Goal: Obtain resource: Obtain resource

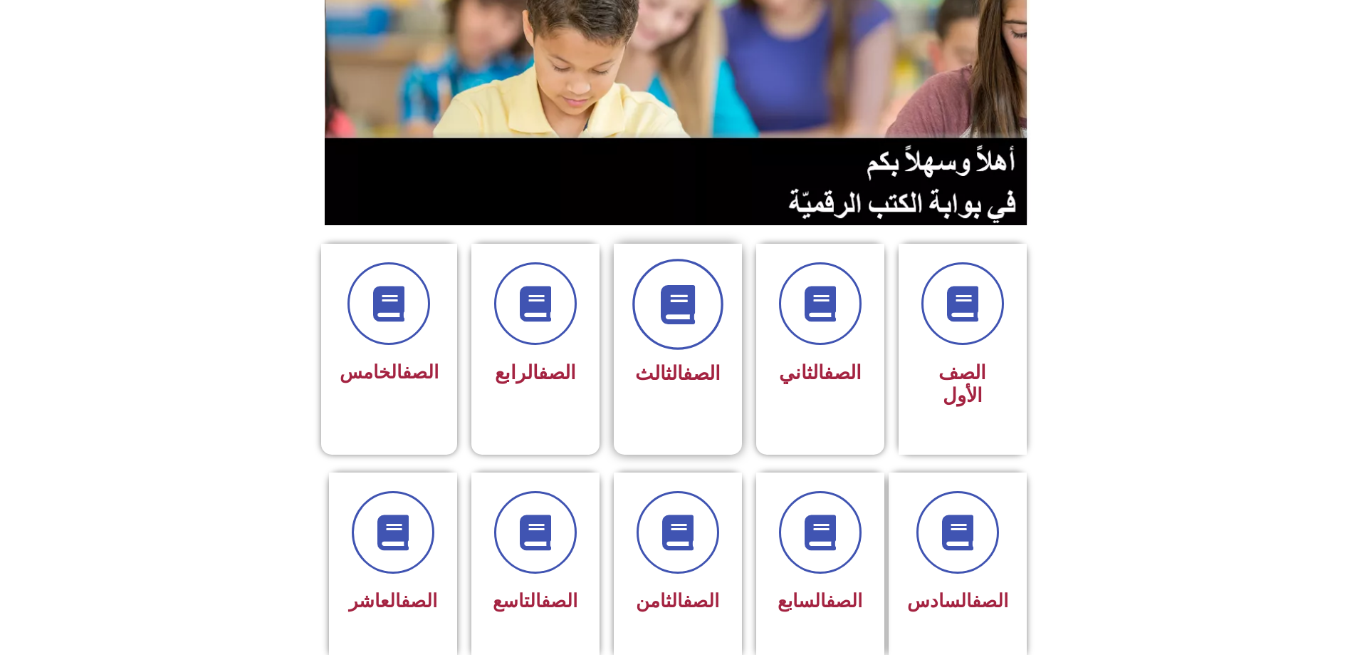
scroll to position [214, 0]
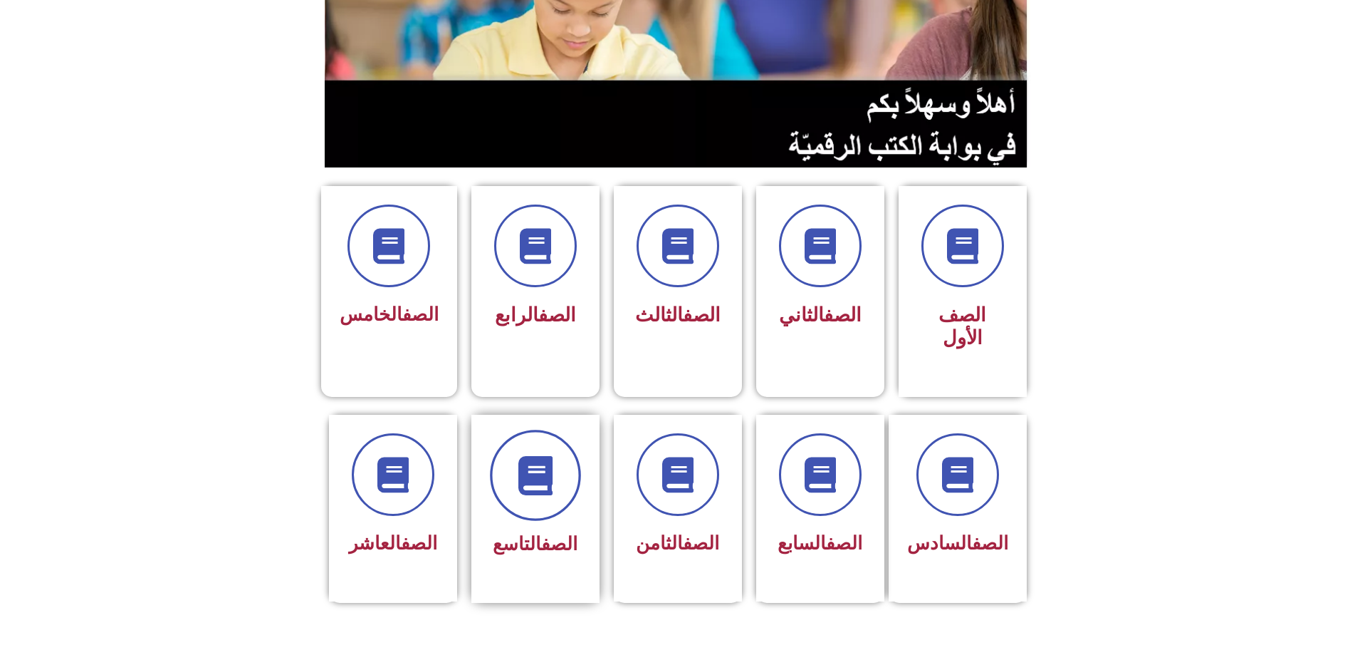
click at [536, 457] on span at bounding box center [535, 474] width 91 height 91
click at [428, 429] on span at bounding box center [393, 474] width 91 height 91
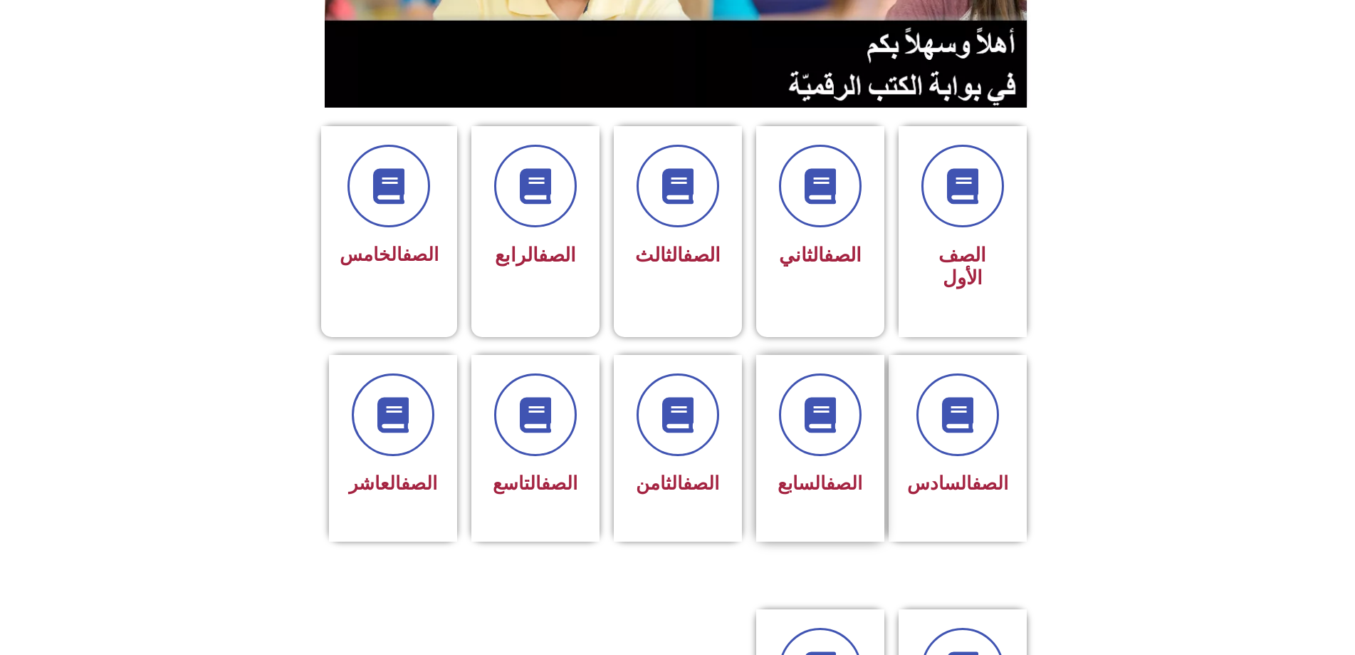
scroll to position [356, 0]
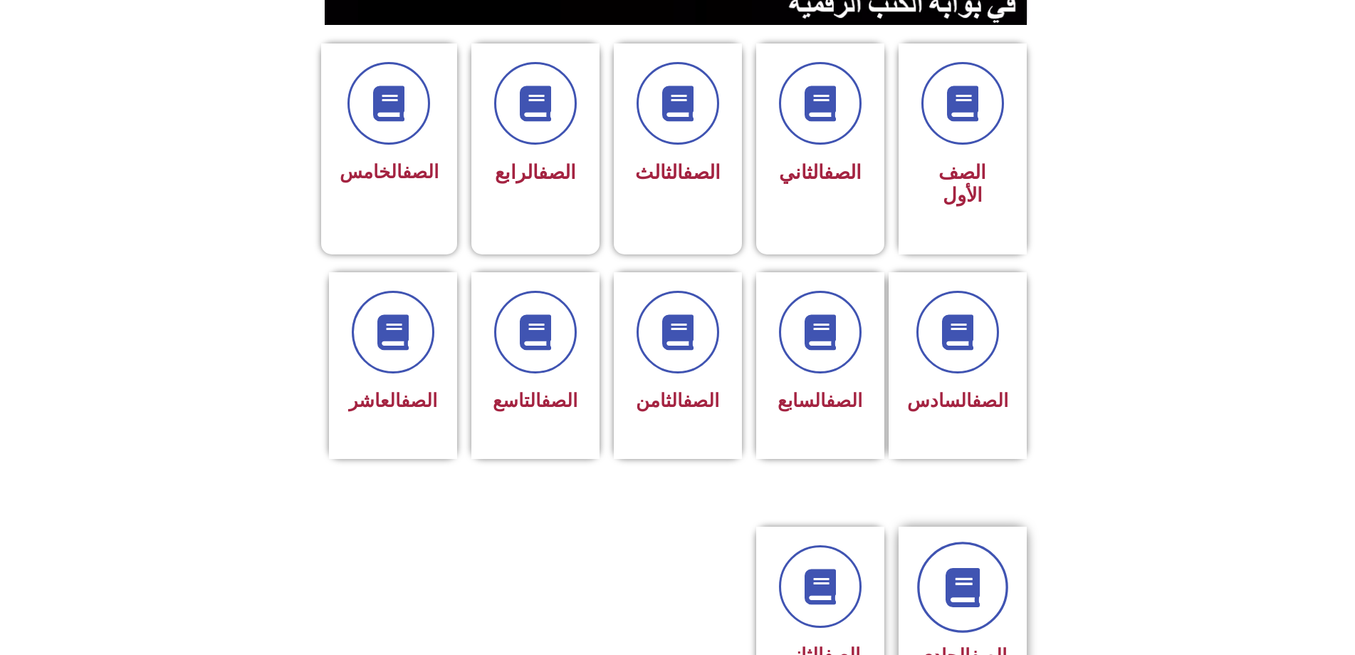
click at [959, 568] on icon at bounding box center [962, 587] width 39 height 39
click at [849, 541] on link at bounding box center [820, 586] width 91 height 91
click at [981, 568] on icon at bounding box center [962, 587] width 39 height 39
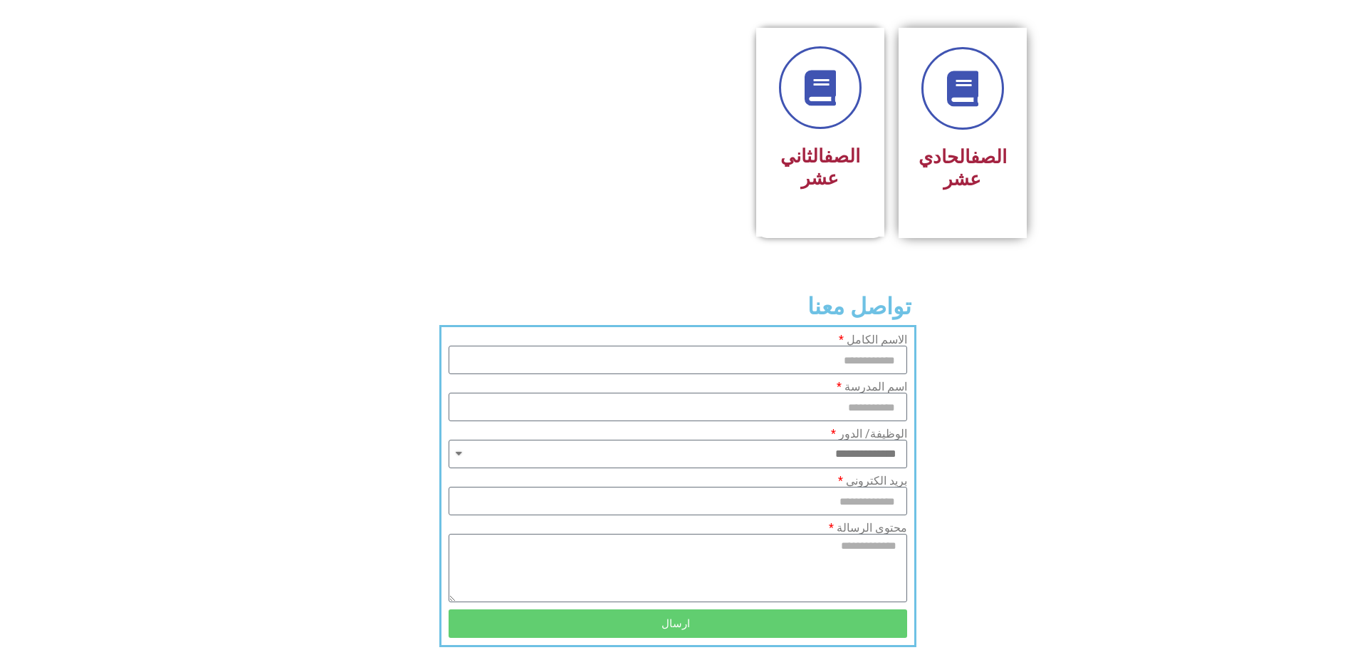
scroll to position [855, 0]
click at [966, 145] on h3 "الصف الحادي عشر" at bounding box center [963, 167] width 90 height 44
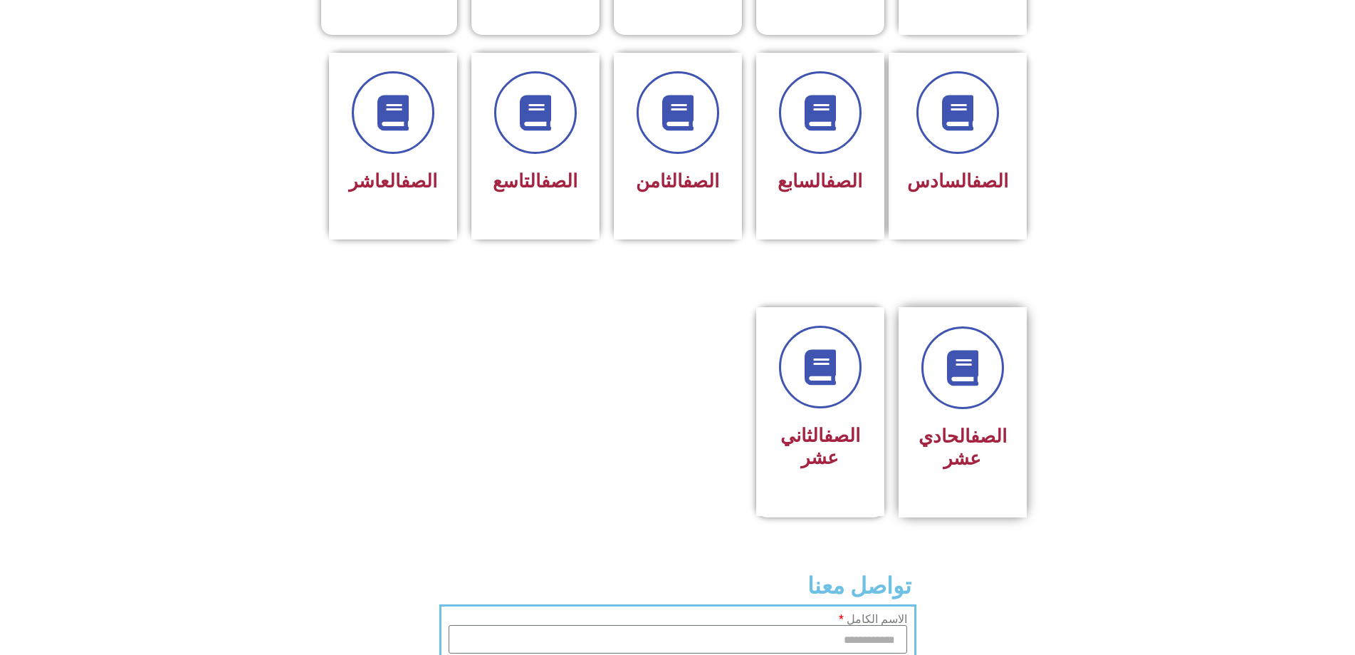
scroll to position [570, 0]
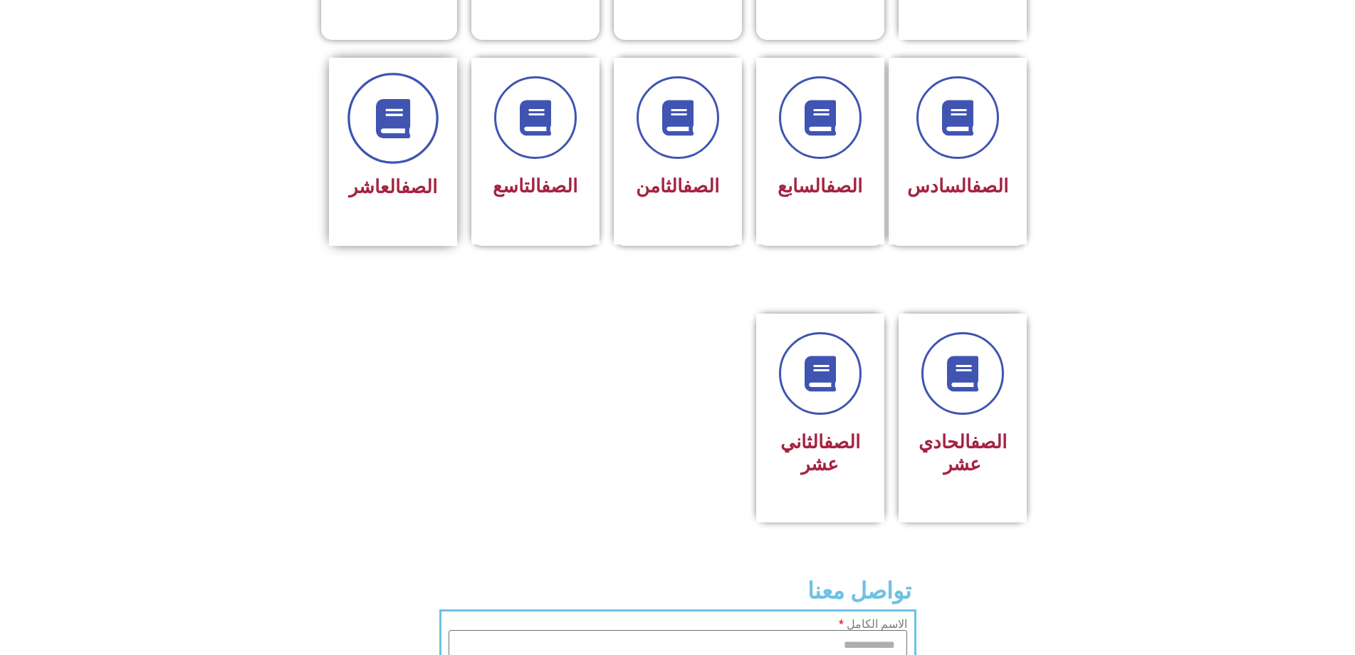
click at [402, 89] on span at bounding box center [393, 118] width 91 height 91
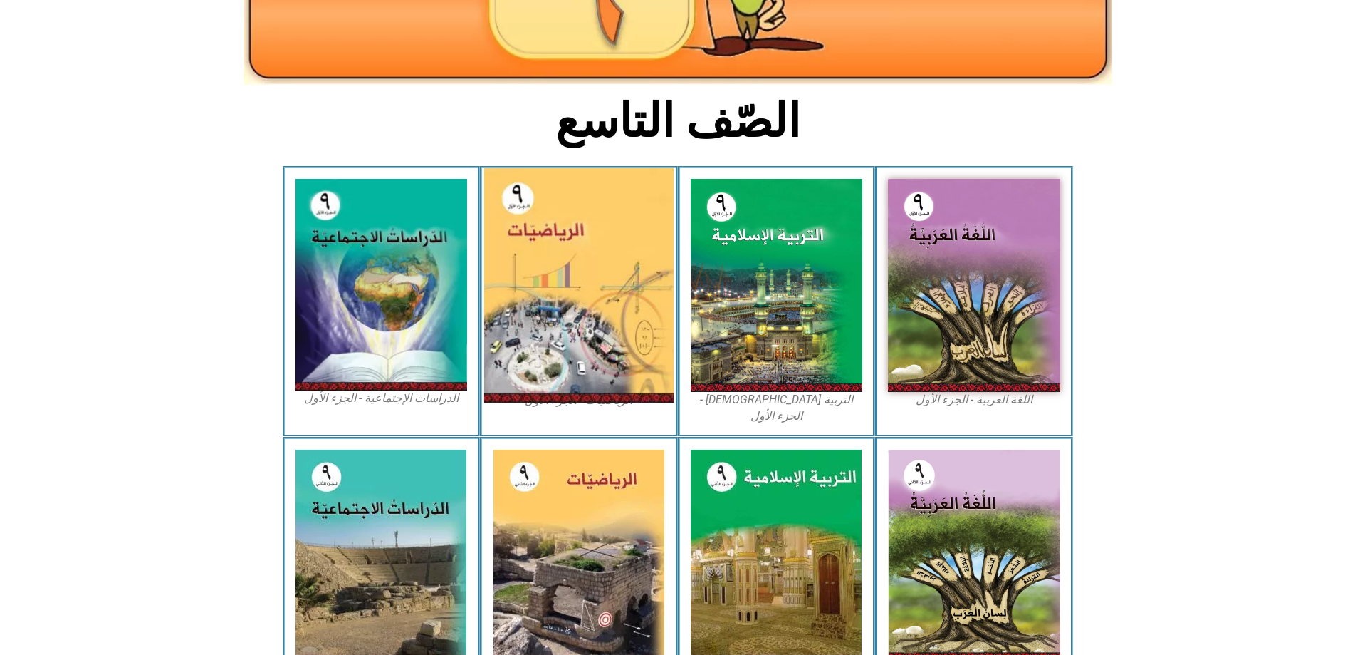
scroll to position [356, 0]
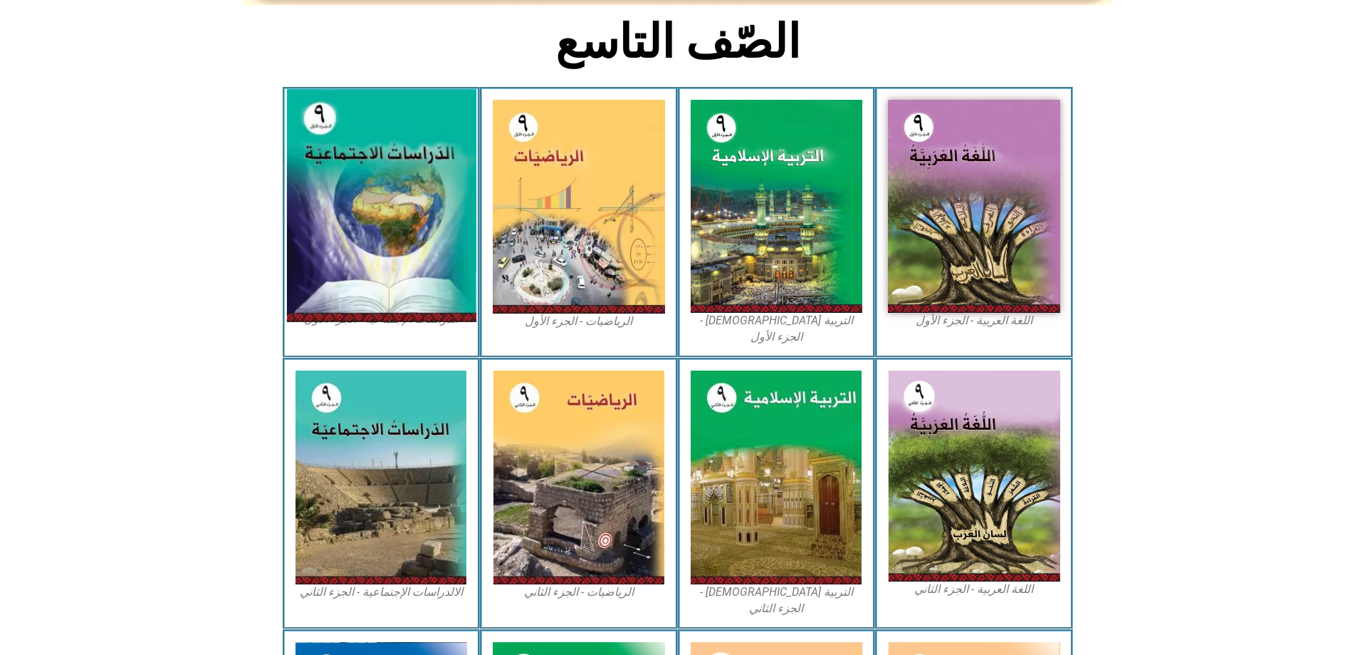
click at [369, 143] on img at bounding box center [380, 206] width 189 height 233
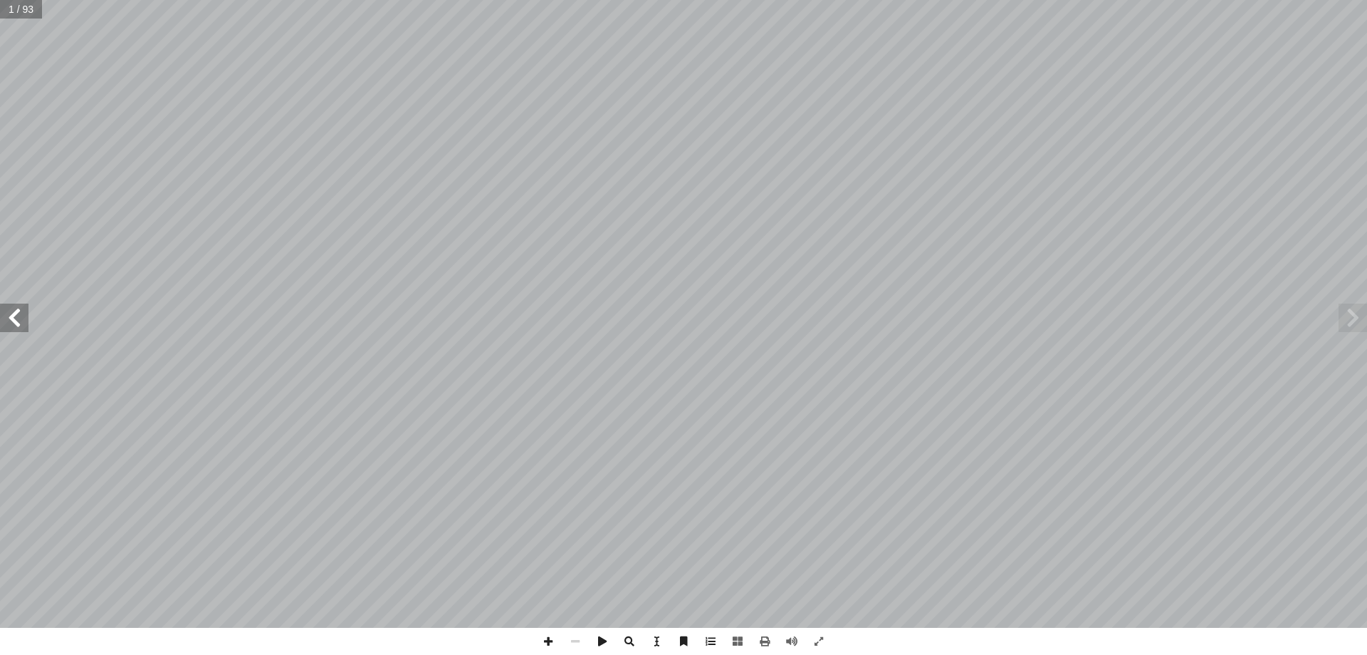
click at [14, 318] on span at bounding box center [14, 317] width 28 height 28
click at [14, 317] on span at bounding box center [14, 317] width 28 height 28
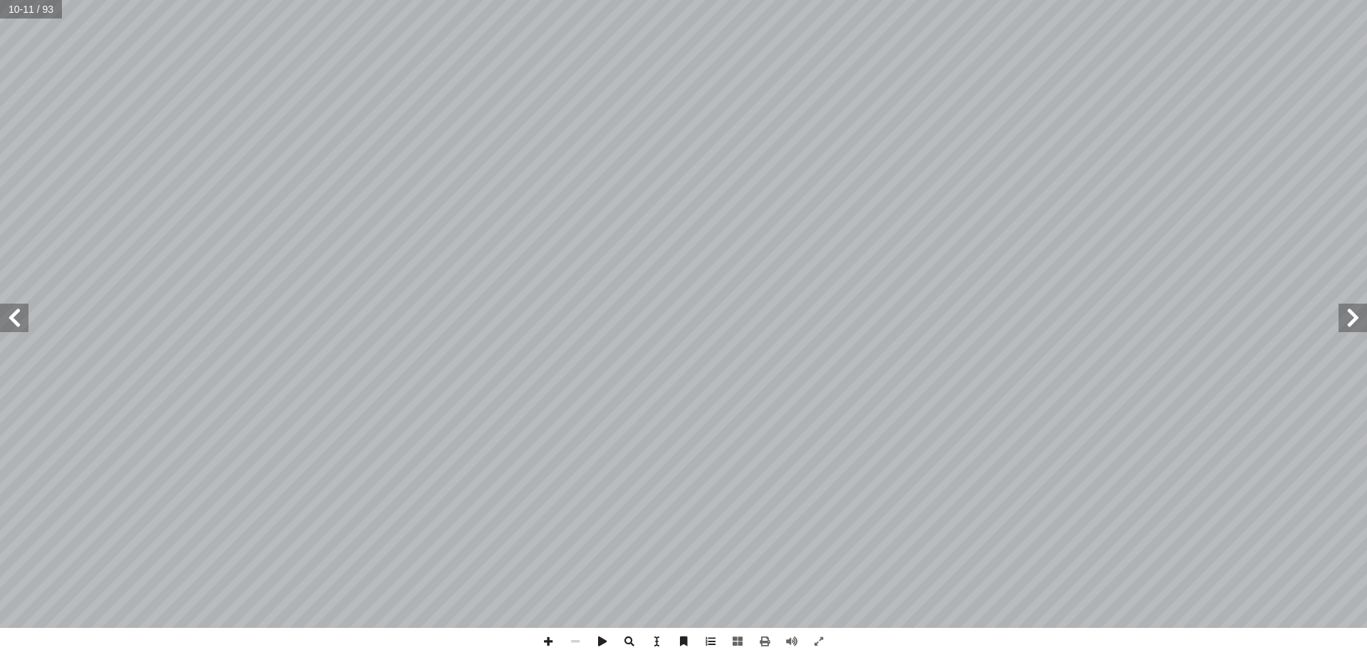
click at [14, 317] on span at bounding box center [14, 317] width 28 height 28
click at [761, 640] on span at bounding box center [764, 640] width 27 height 27
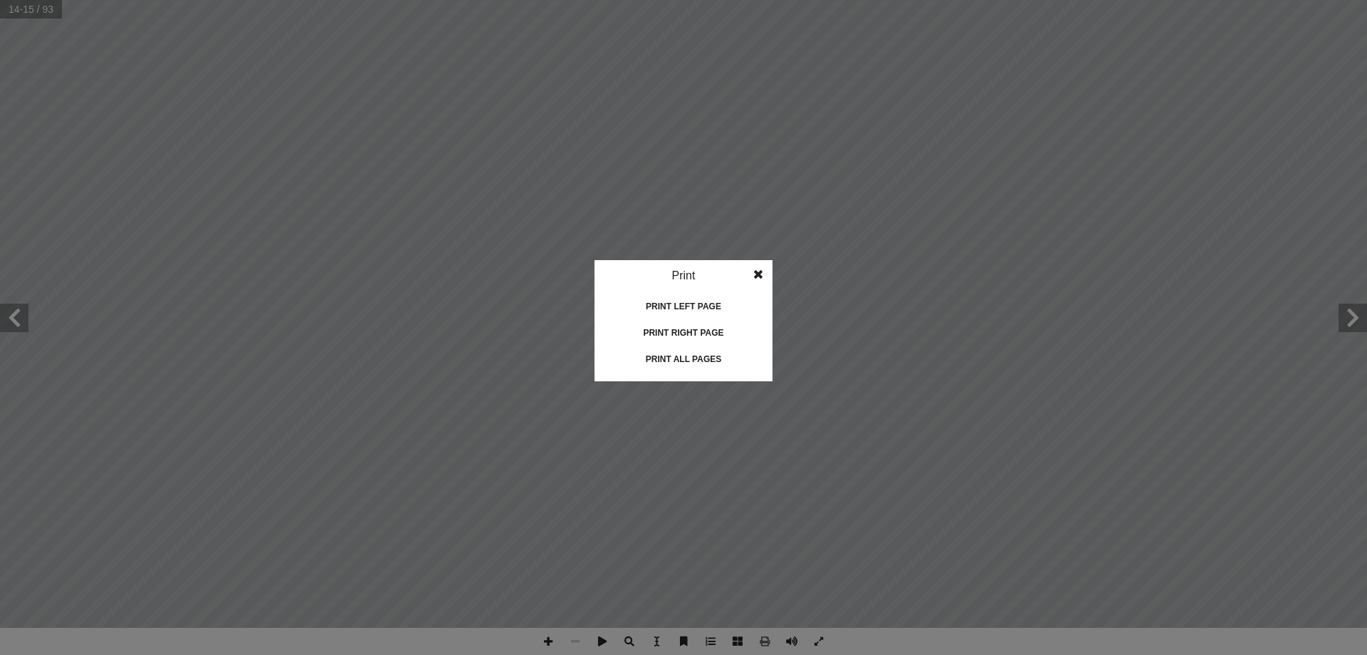
click at [686, 278] on div "Print" at bounding box center [684, 275] width 178 height 31
click at [698, 354] on div "Print all pages" at bounding box center [684, 359] width 142 height 23
click at [764, 272] on span at bounding box center [759, 274] width 26 height 28
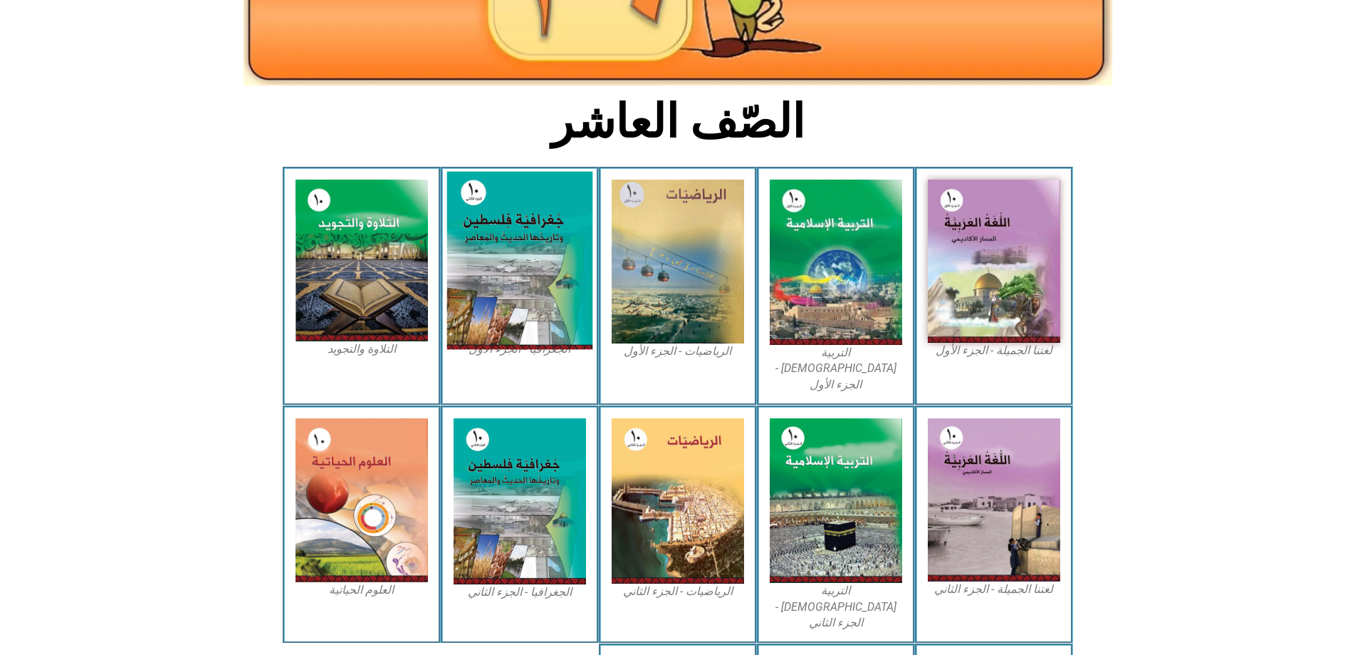
scroll to position [285, 0]
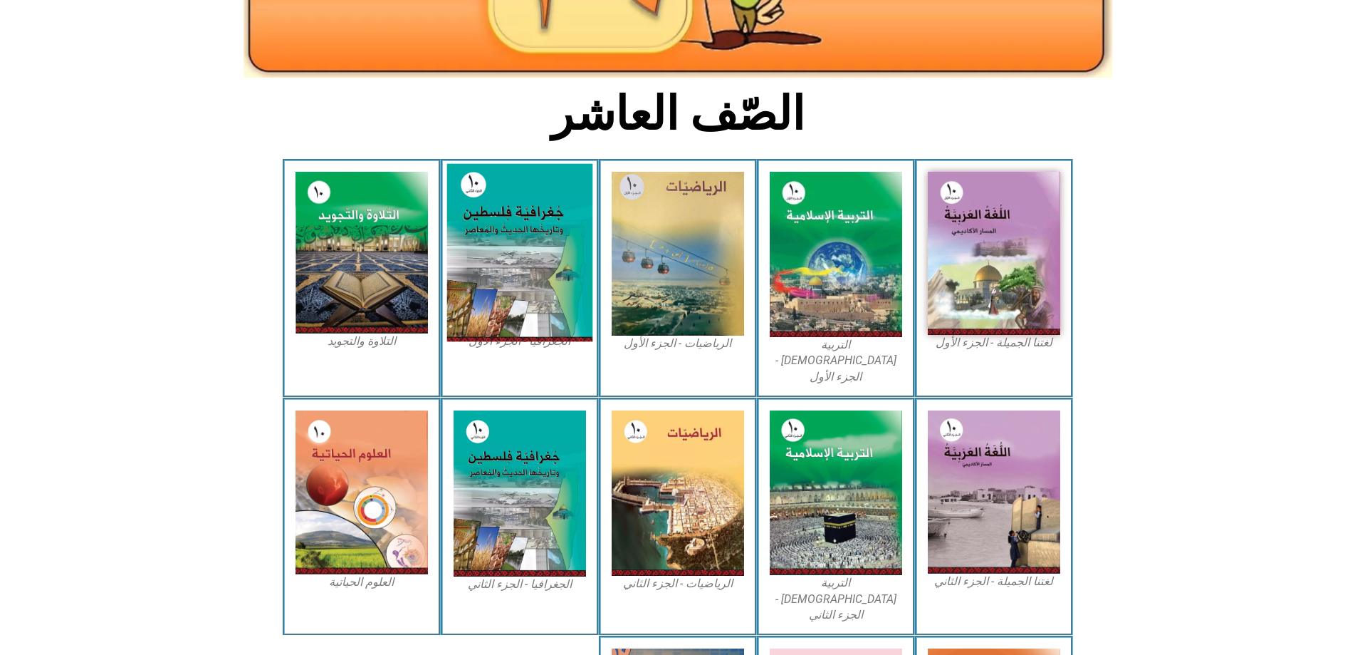
click at [494, 269] on img at bounding box center [520, 253] width 146 height 178
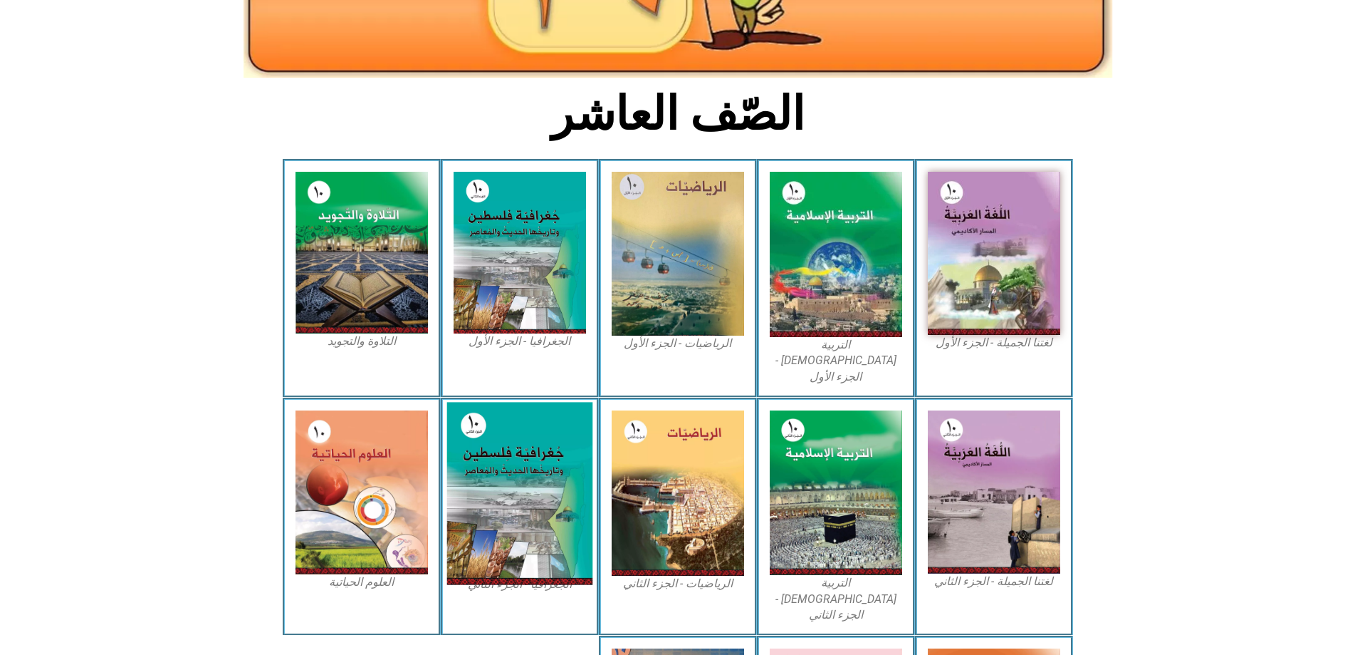
click at [556, 405] on img at bounding box center [520, 493] width 146 height 182
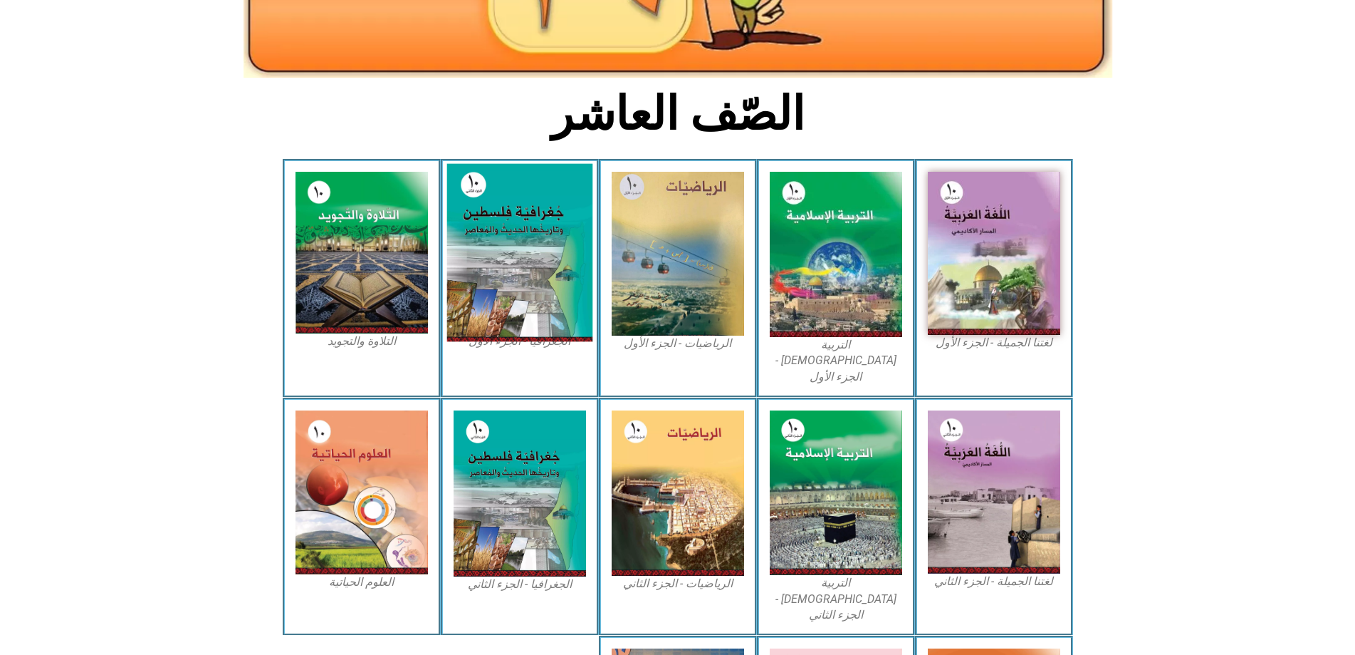
click at [491, 239] on img at bounding box center [520, 253] width 146 height 178
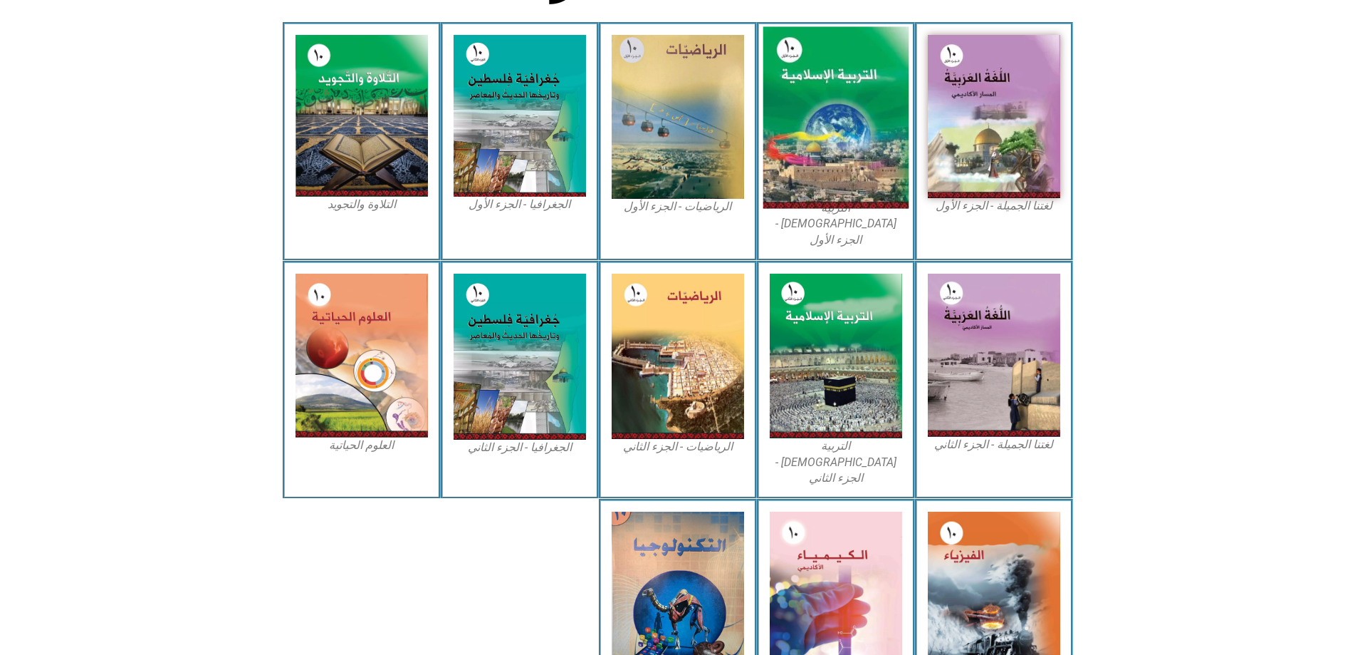
scroll to position [396, 0]
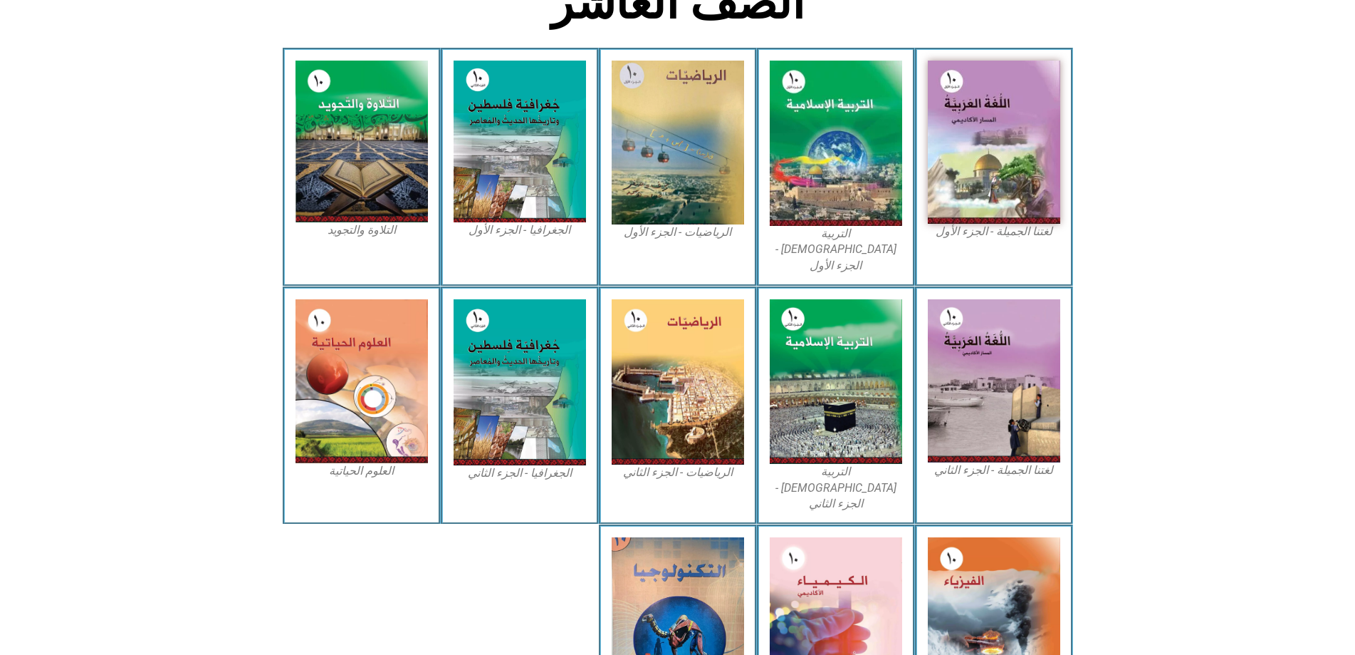
click at [558, 222] on figcaption "الجغرافيا - الجزء الأول​" at bounding box center [520, 230] width 132 height 16
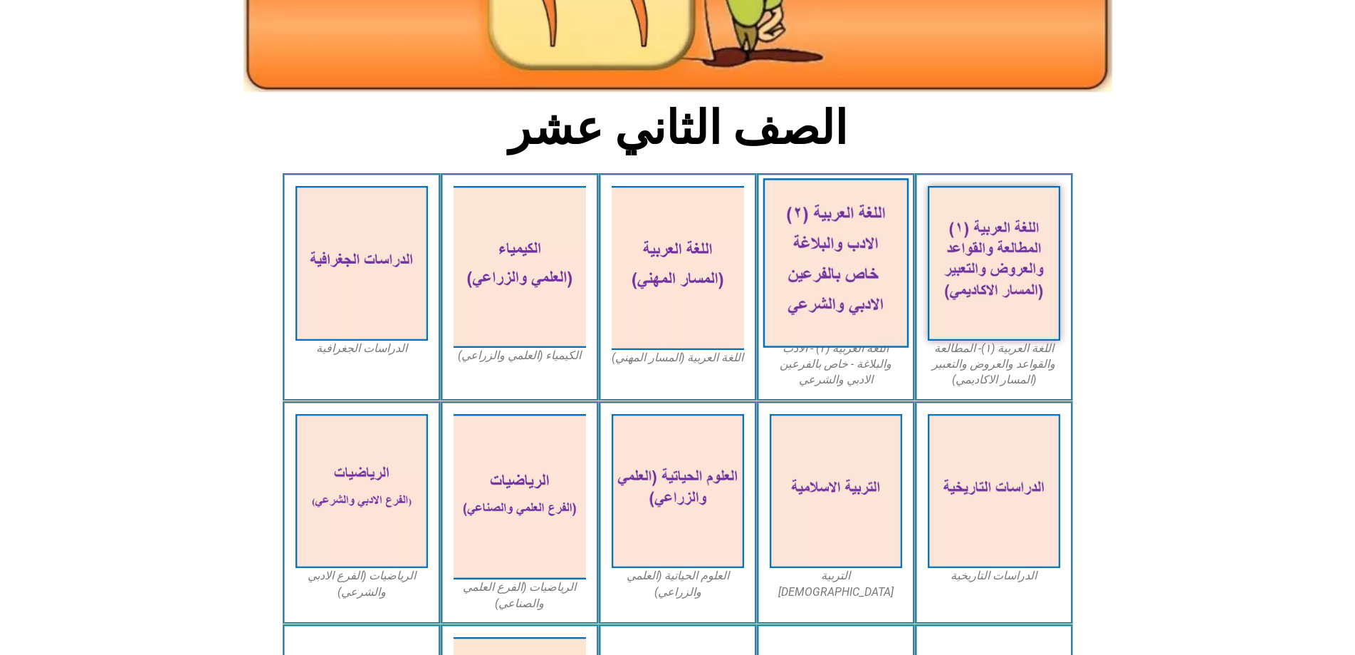
scroll to position [285, 0]
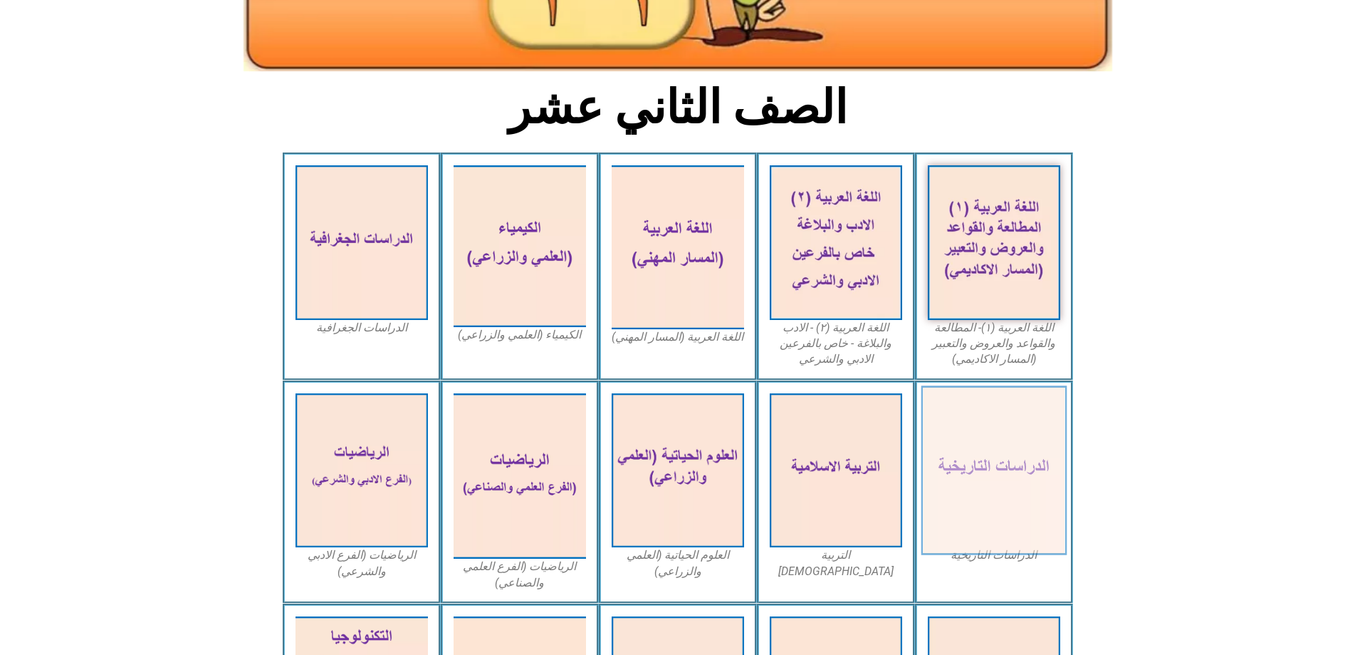
click at [1011, 472] on img at bounding box center [994, 470] width 146 height 170
click at [1031, 421] on img at bounding box center [994, 470] width 146 height 170
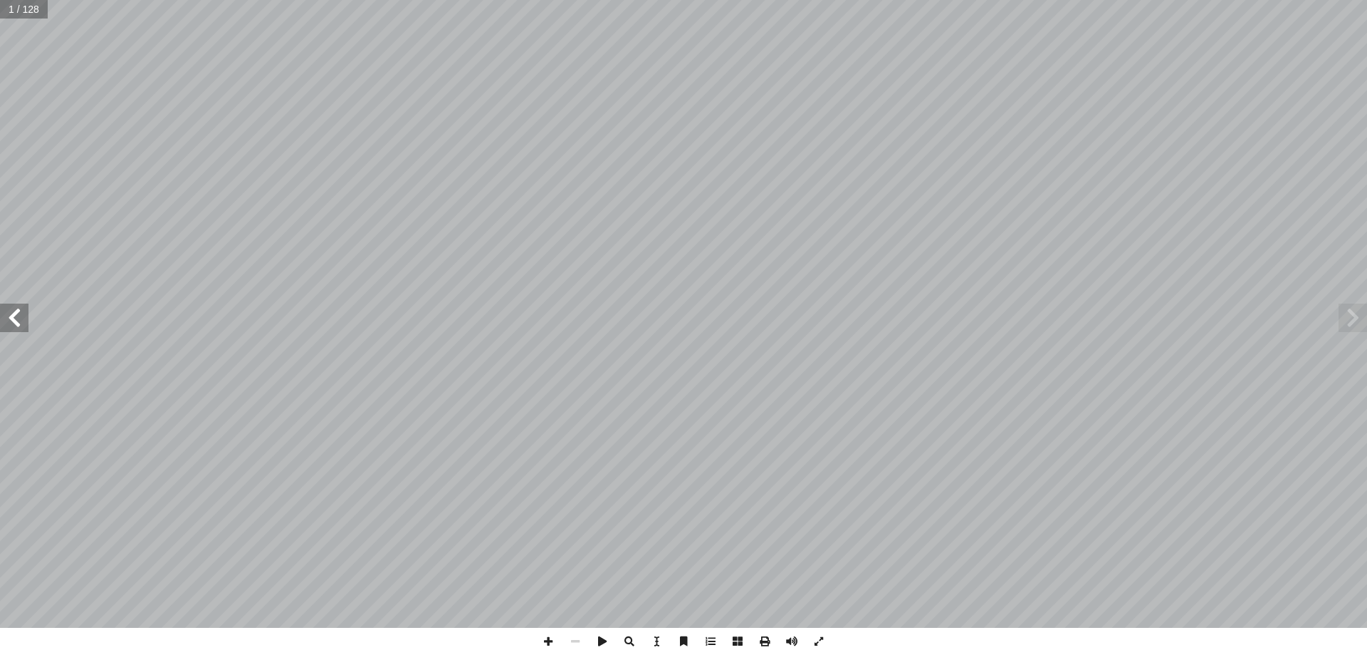
click at [18, 326] on span at bounding box center [14, 317] width 28 height 28
click at [16, 321] on span at bounding box center [14, 317] width 28 height 28
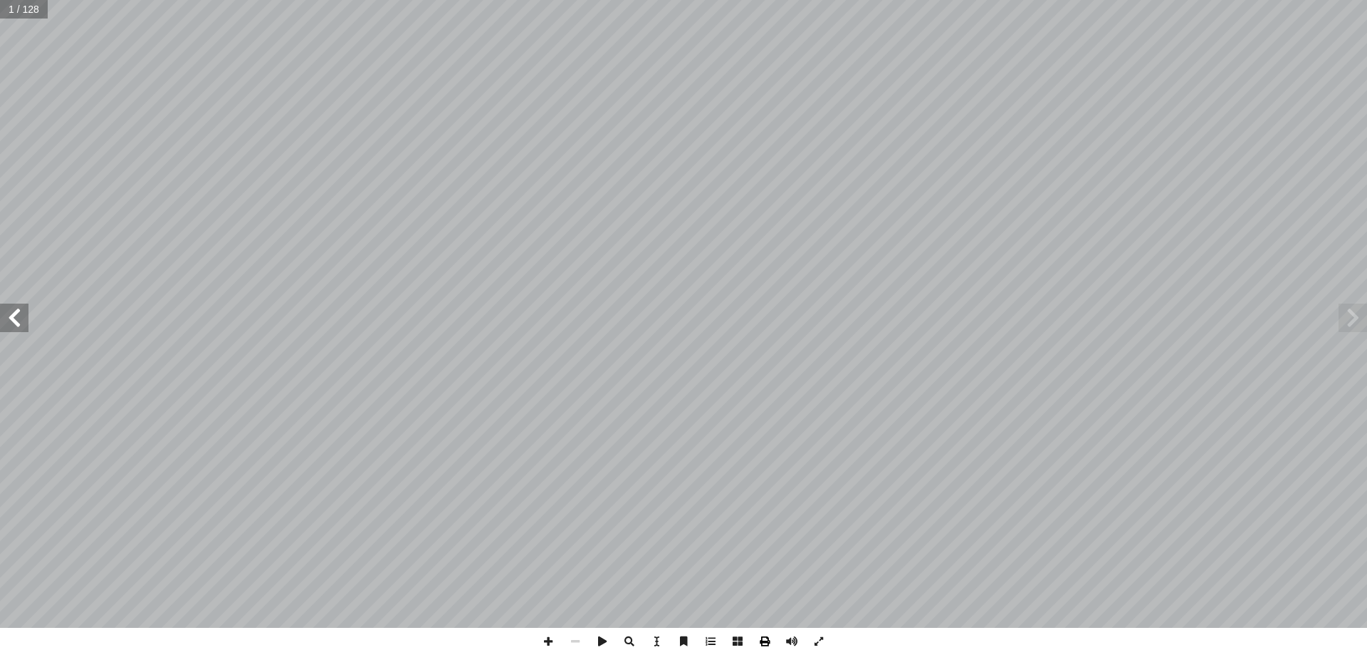
click at [766, 645] on span at bounding box center [764, 640] width 27 height 27
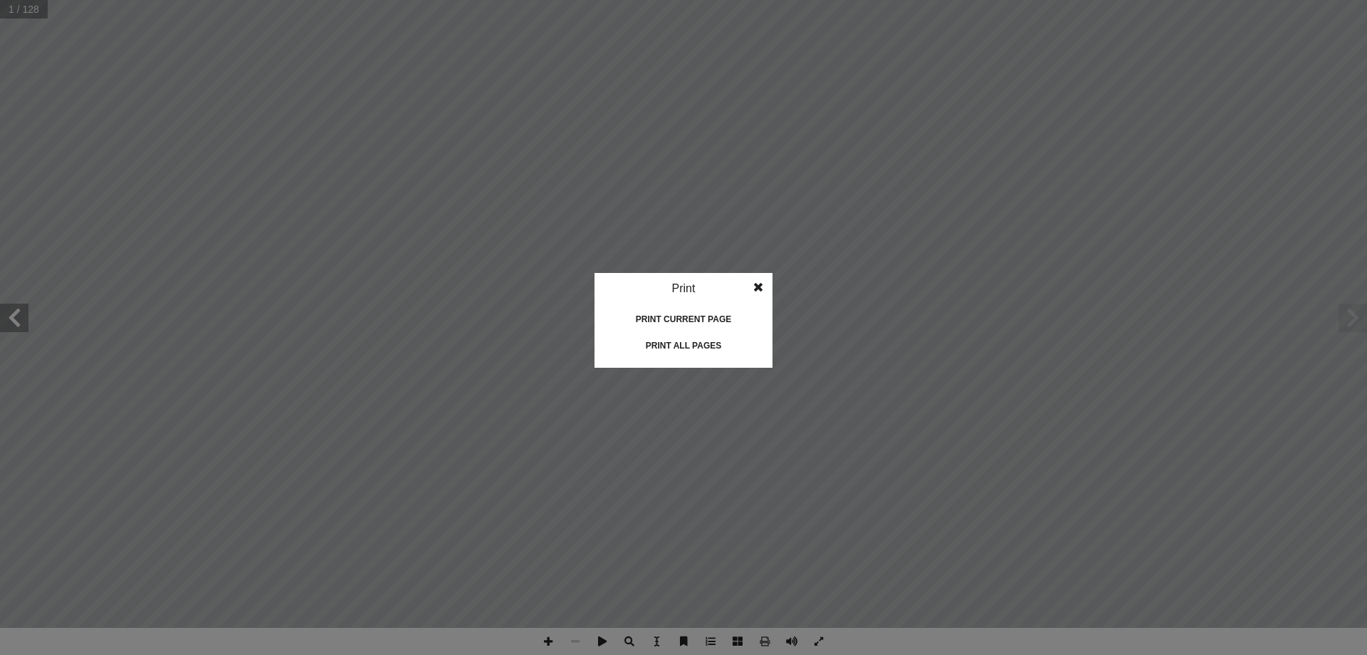
click at [689, 286] on div "Print" at bounding box center [684, 288] width 178 height 31
click at [689, 345] on div "Print all pages" at bounding box center [684, 345] width 142 height 23
click at [761, 279] on span at bounding box center [759, 287] width 26 height 28
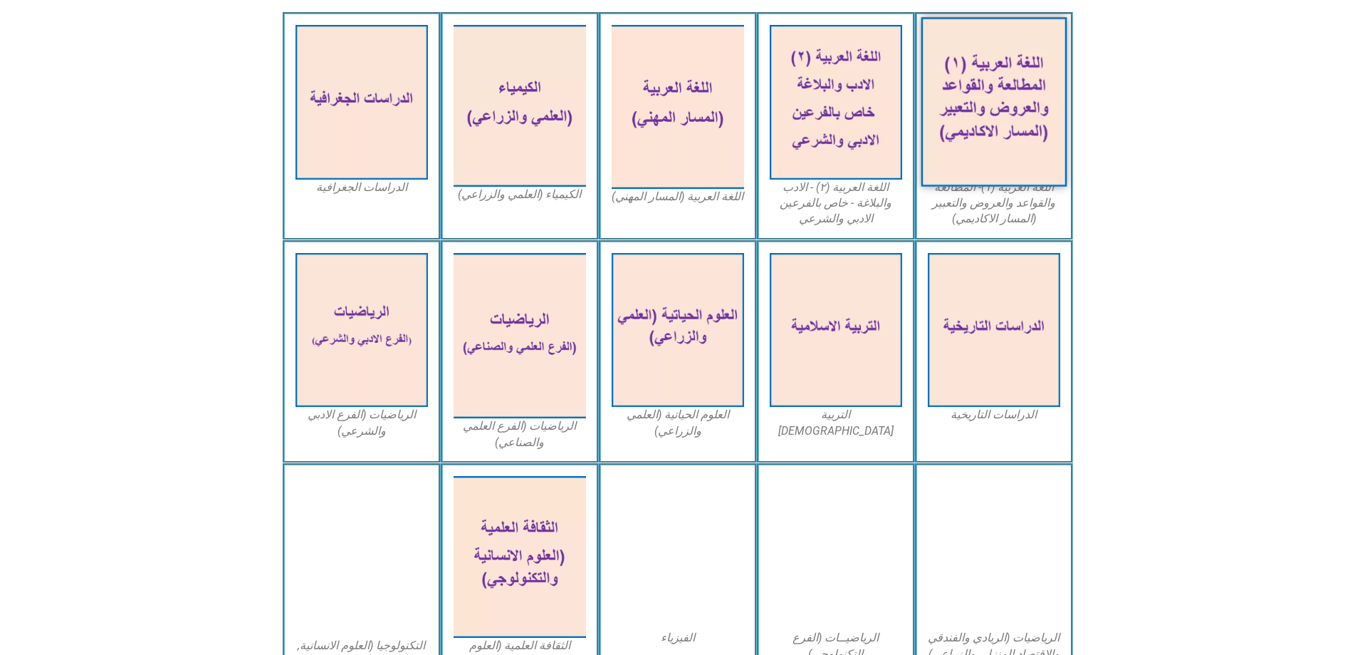
scroll to position [427, 0]
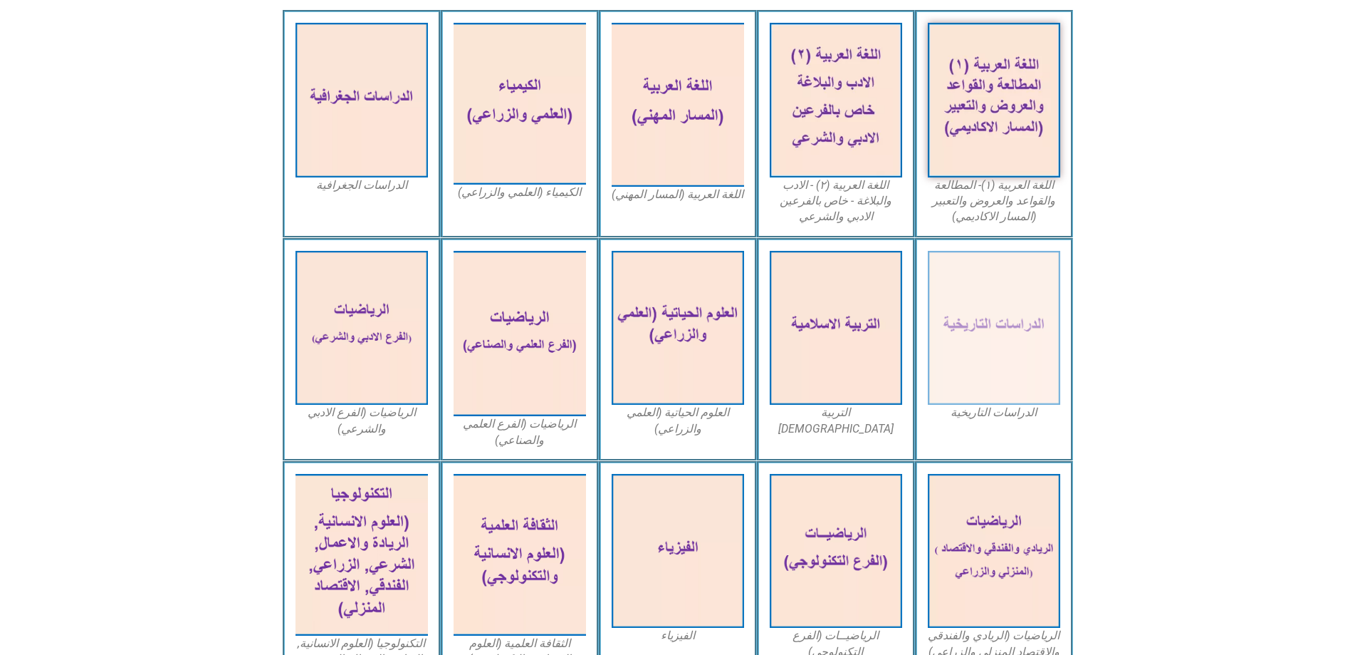
click at [1003, 405] on figcaption "الدراسات التاريخية" at bounding box center [994, 413] width 132 height 16
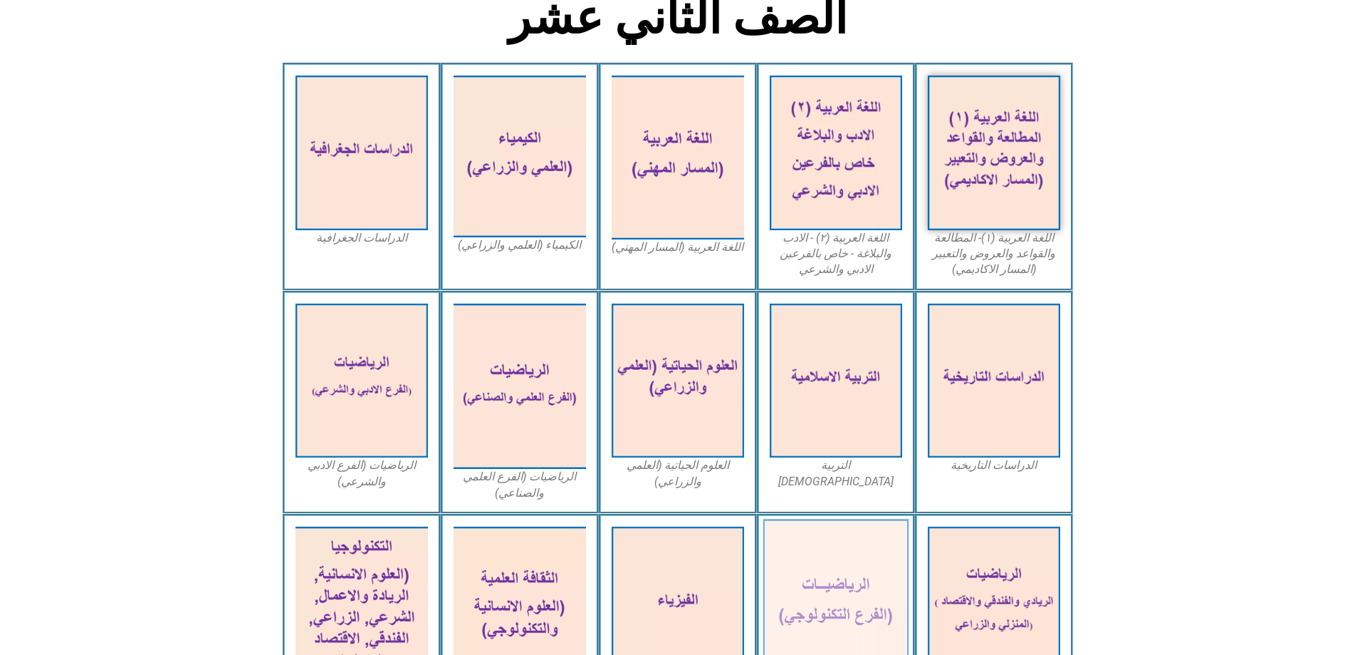
scroll to position [295, 0]
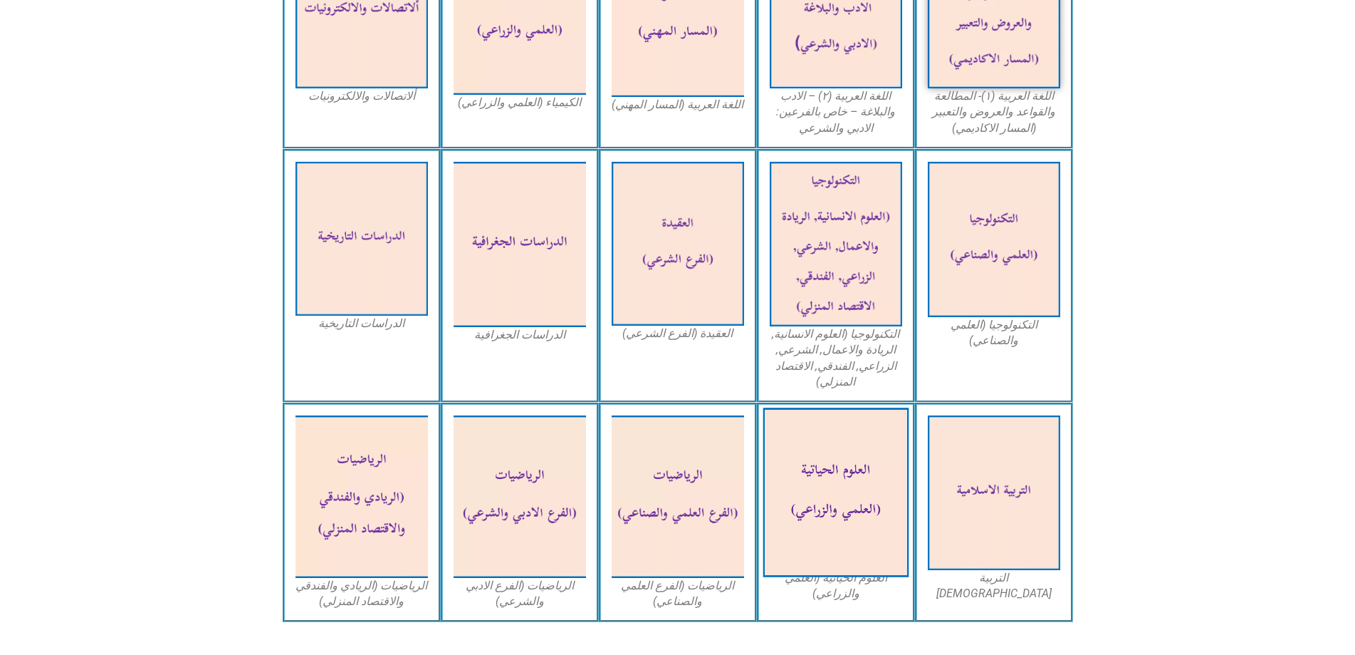
scroll to position [570, 0]
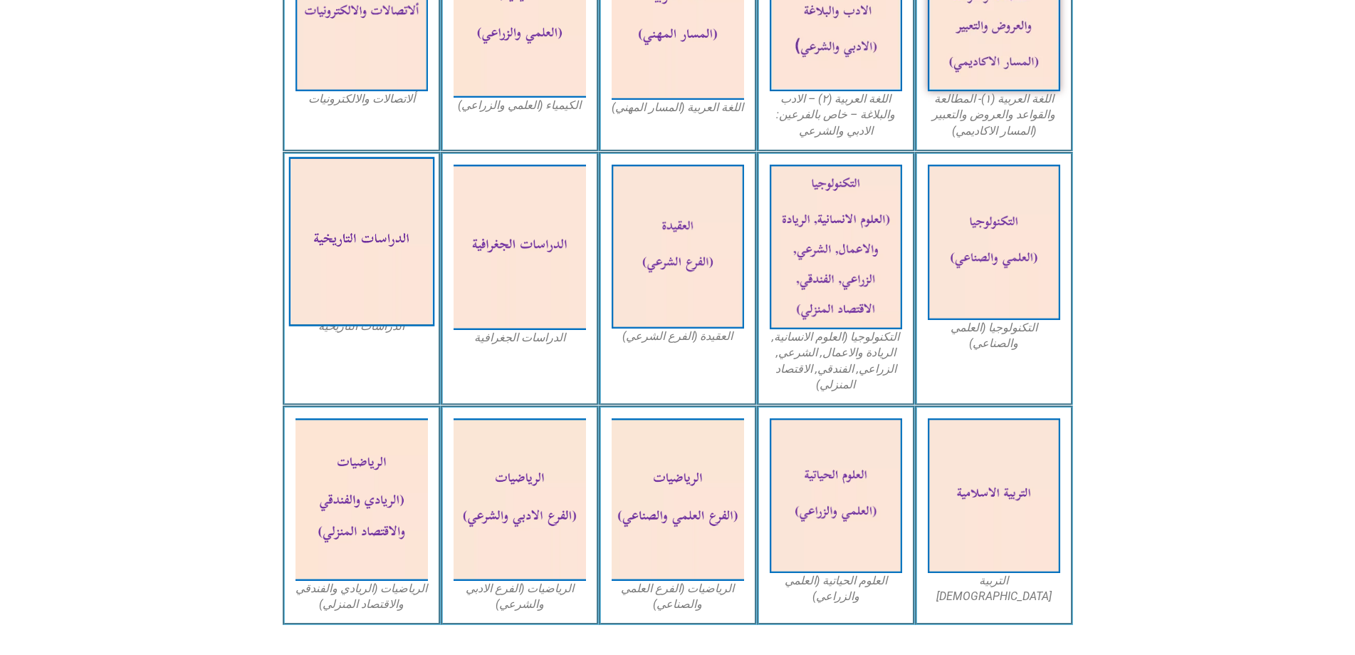
click at [359, 205] on img at bounding box center [361, 242] width 146 height 170
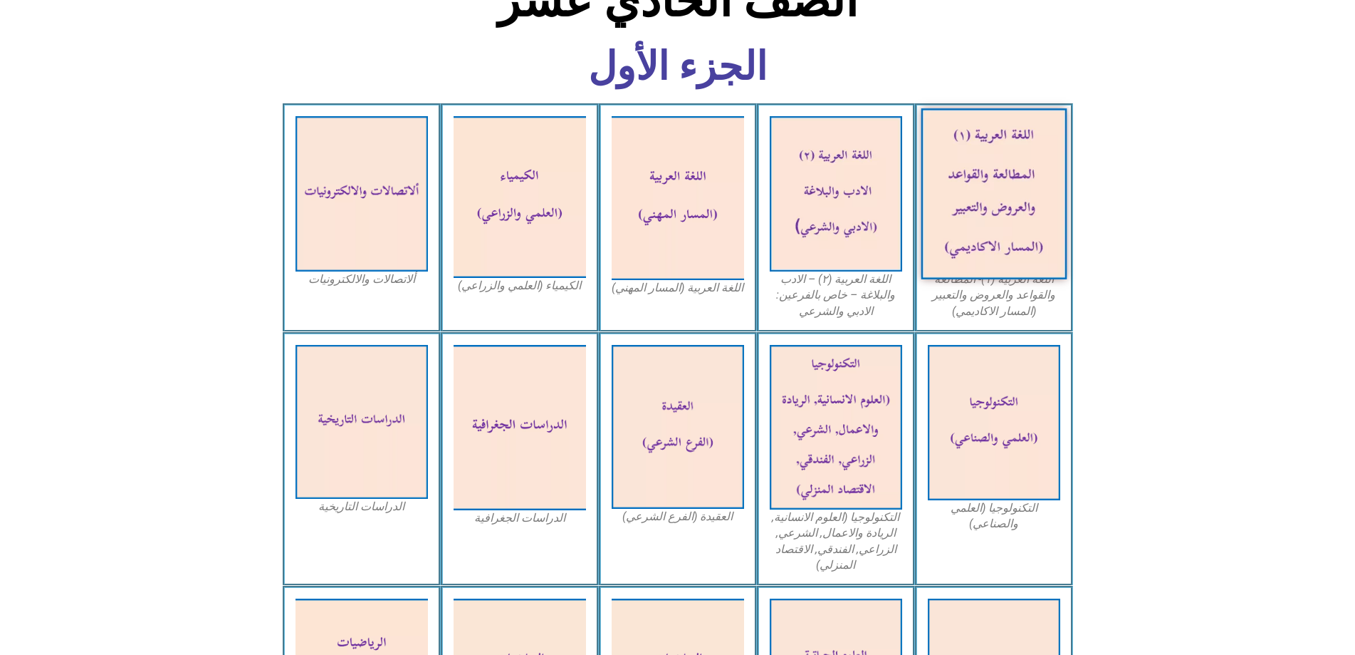
scroll to position [285, 0]
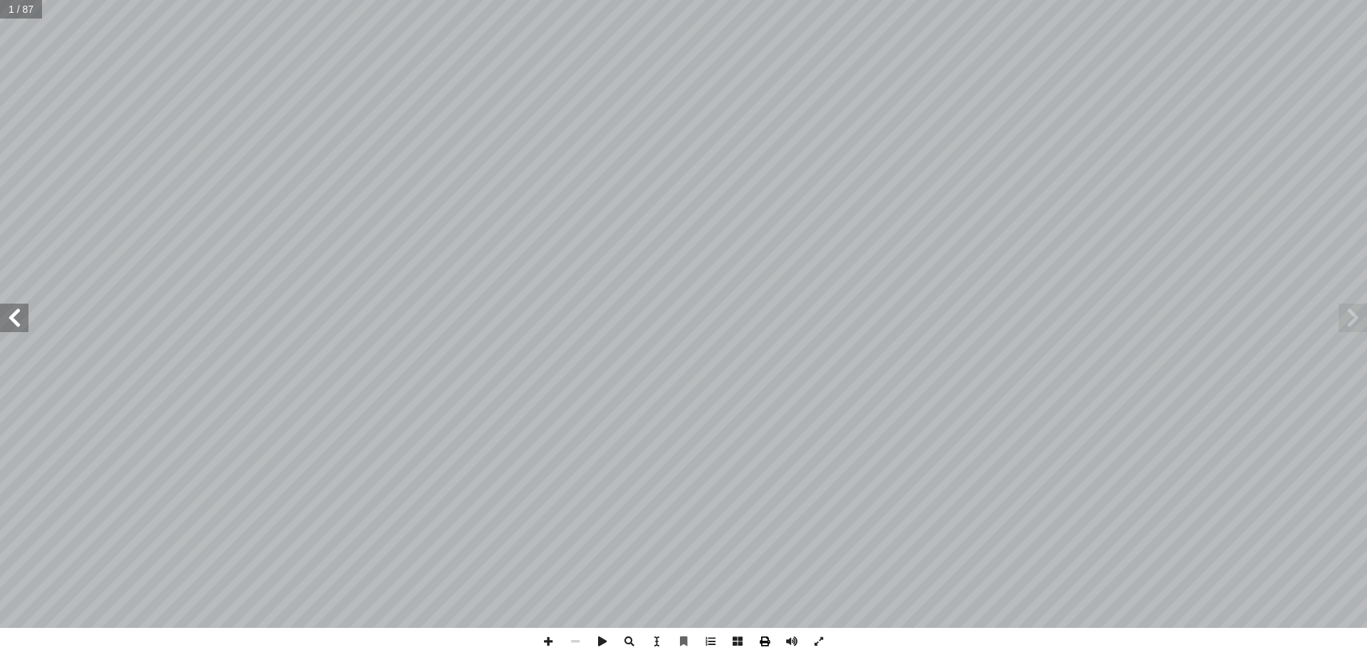
click at [767, 642] on span at bounding box center [764, 640] width 27 height 27
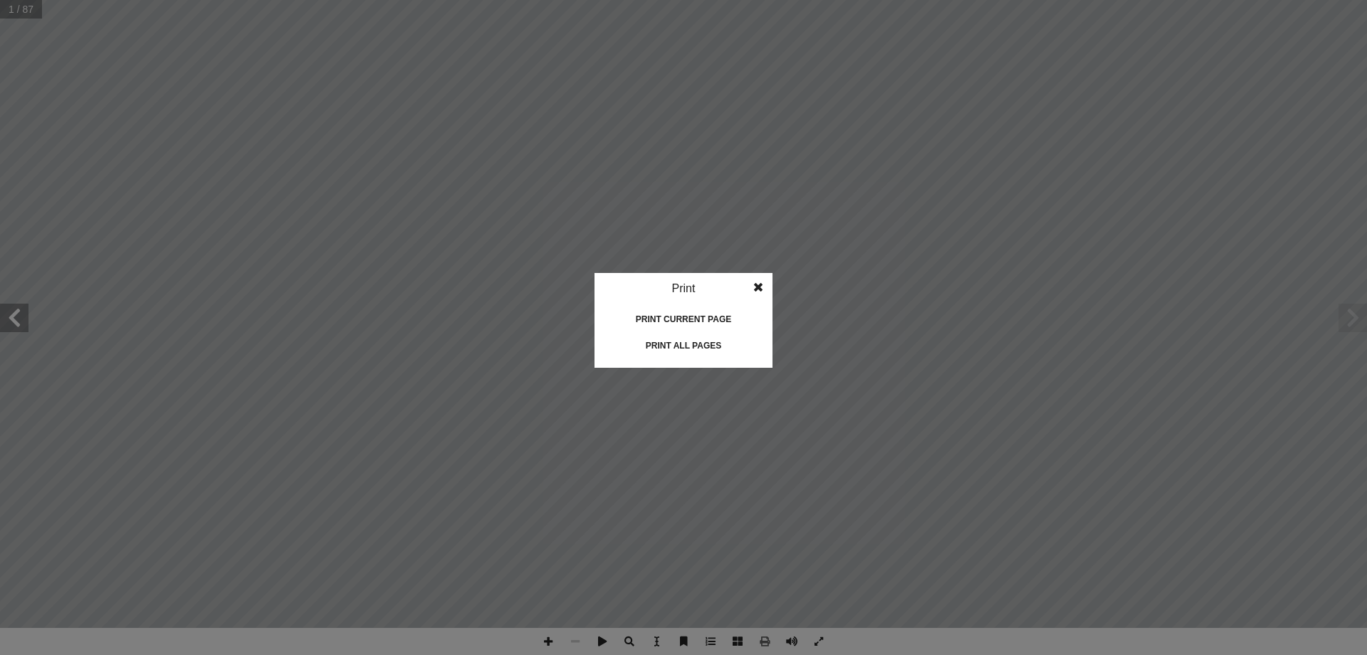
click at [697, 344] on div "Print all pages" at bounding box center [684, 345] width 142 height 23
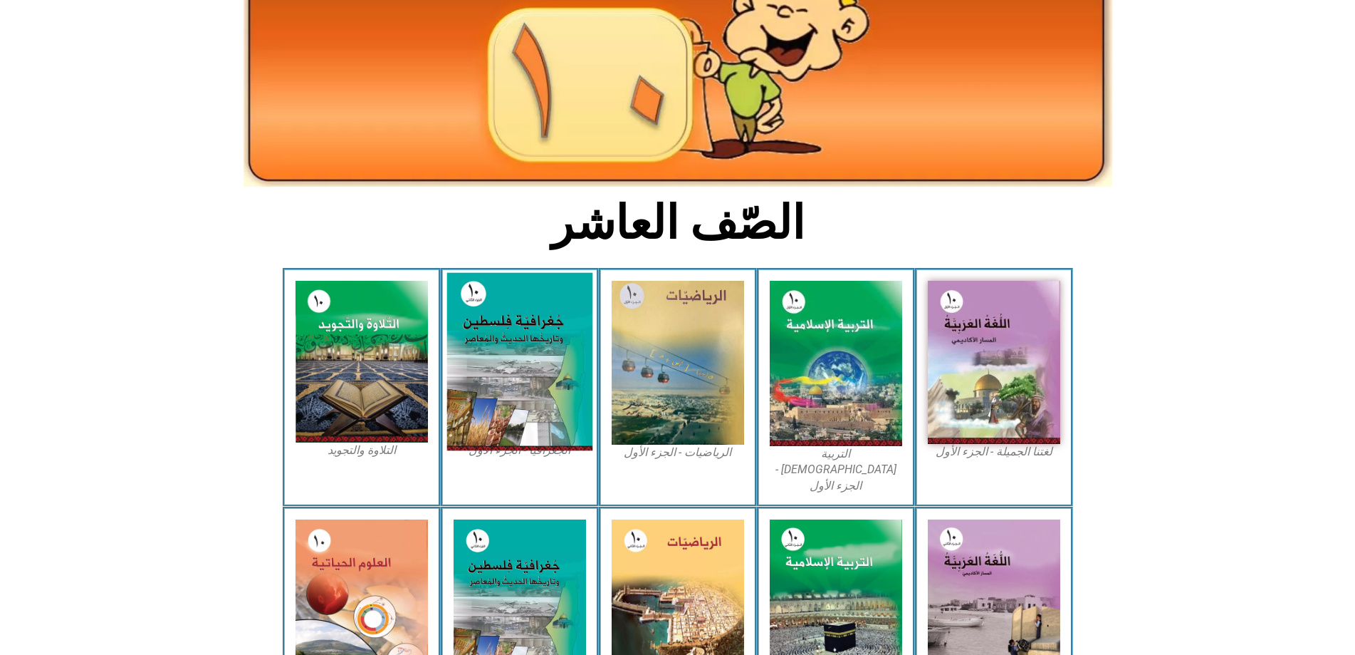
scroll to position [214, 0]
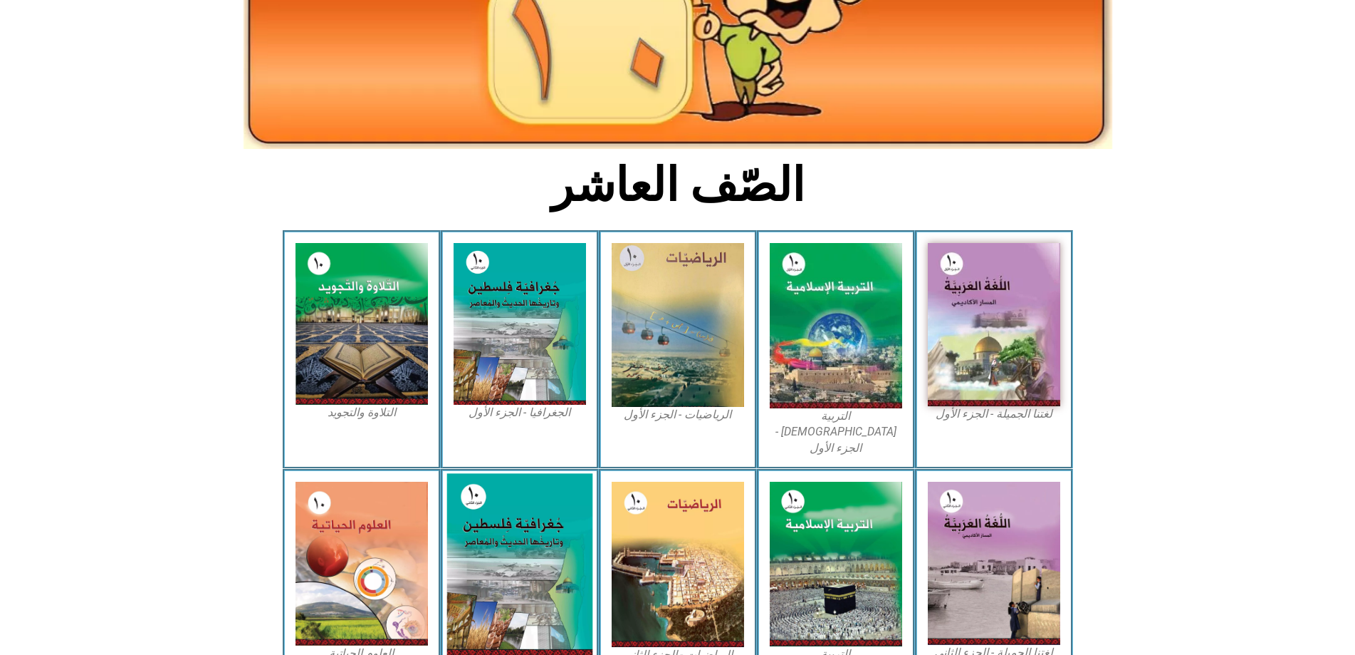
click at [533, 484] on img at bounding box center [520, 564] width 146 height 182
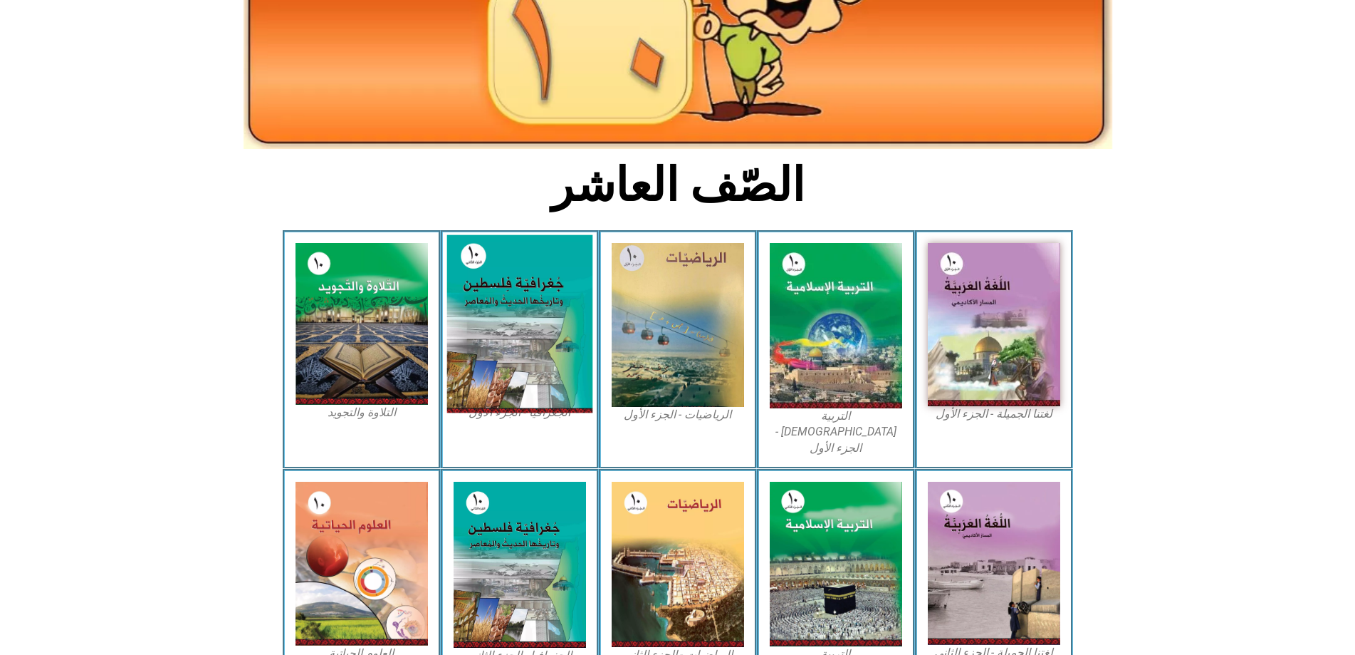
click at [564, 284] on img at bounding box center [520, 324] width 146 height 178
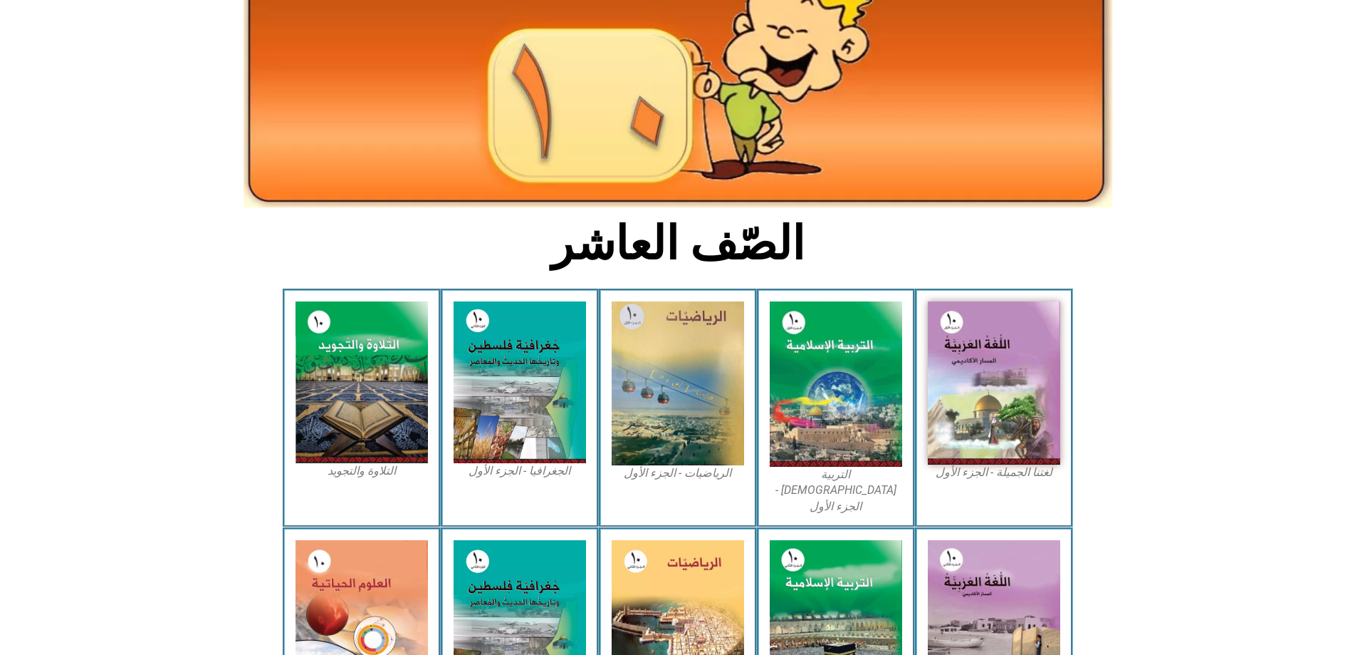
scroll to position [0, 0]
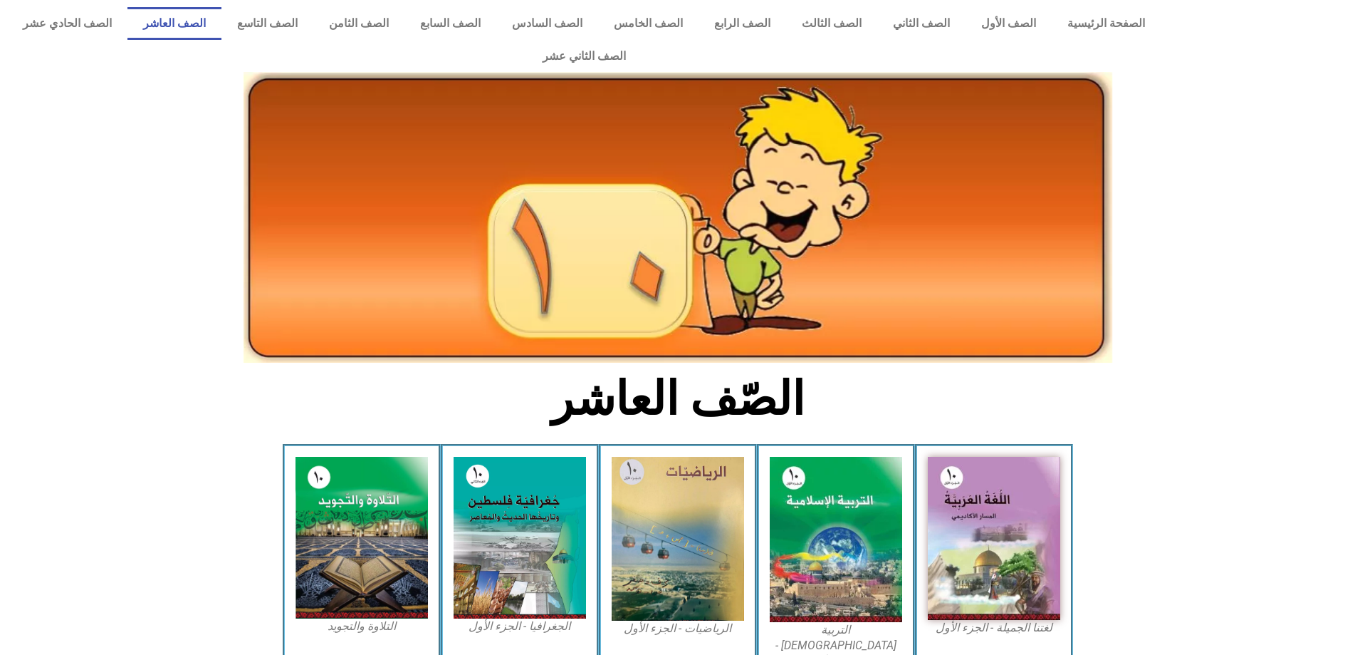
click at [221, 26] on link "الصف العاشر" at bounding box center [174, 23] width 94 height 33
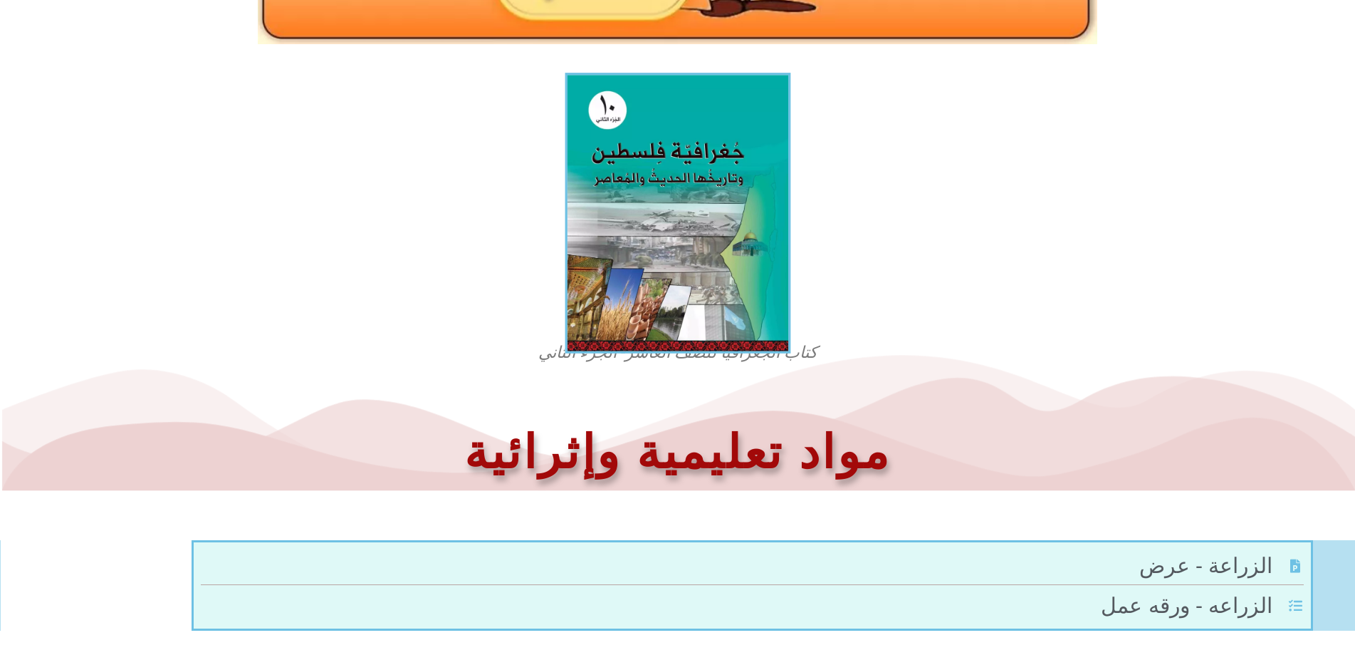
scroll to position [400, 0]
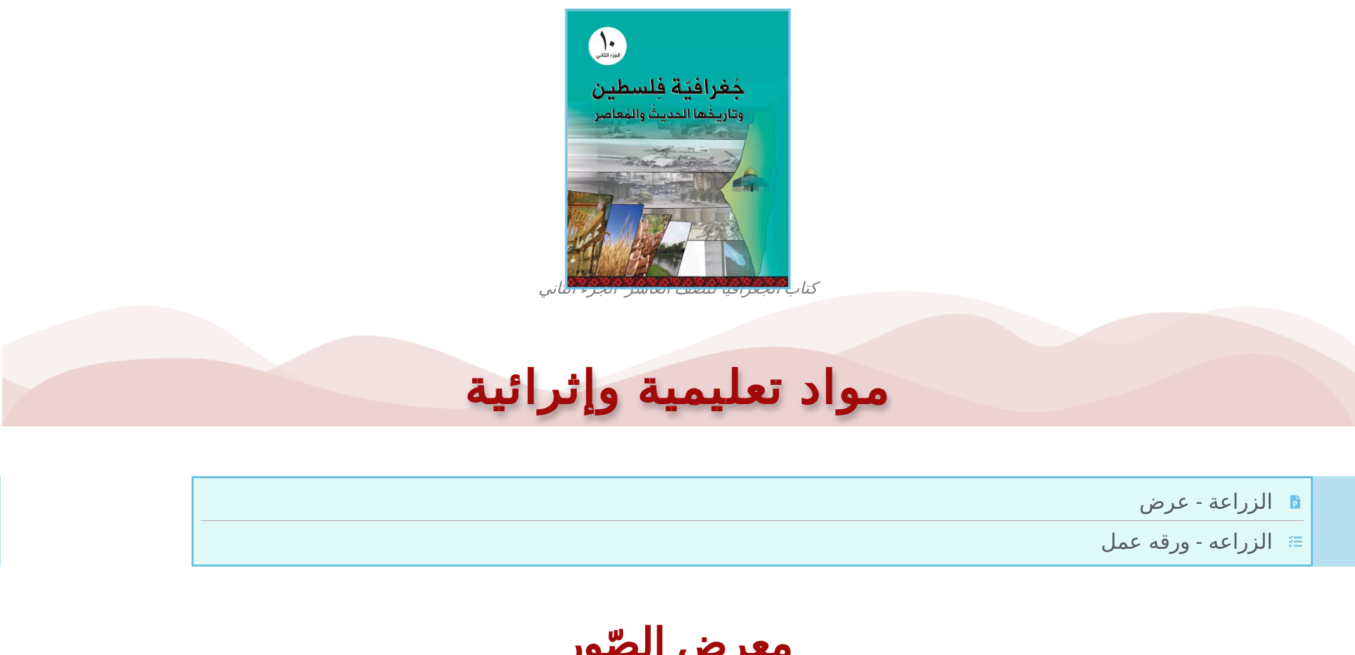
click at [642, 171] on img at bounding box center [678, 149] width 226 height 281
